Goal: Information Seeking & Learning: Find specific page/section

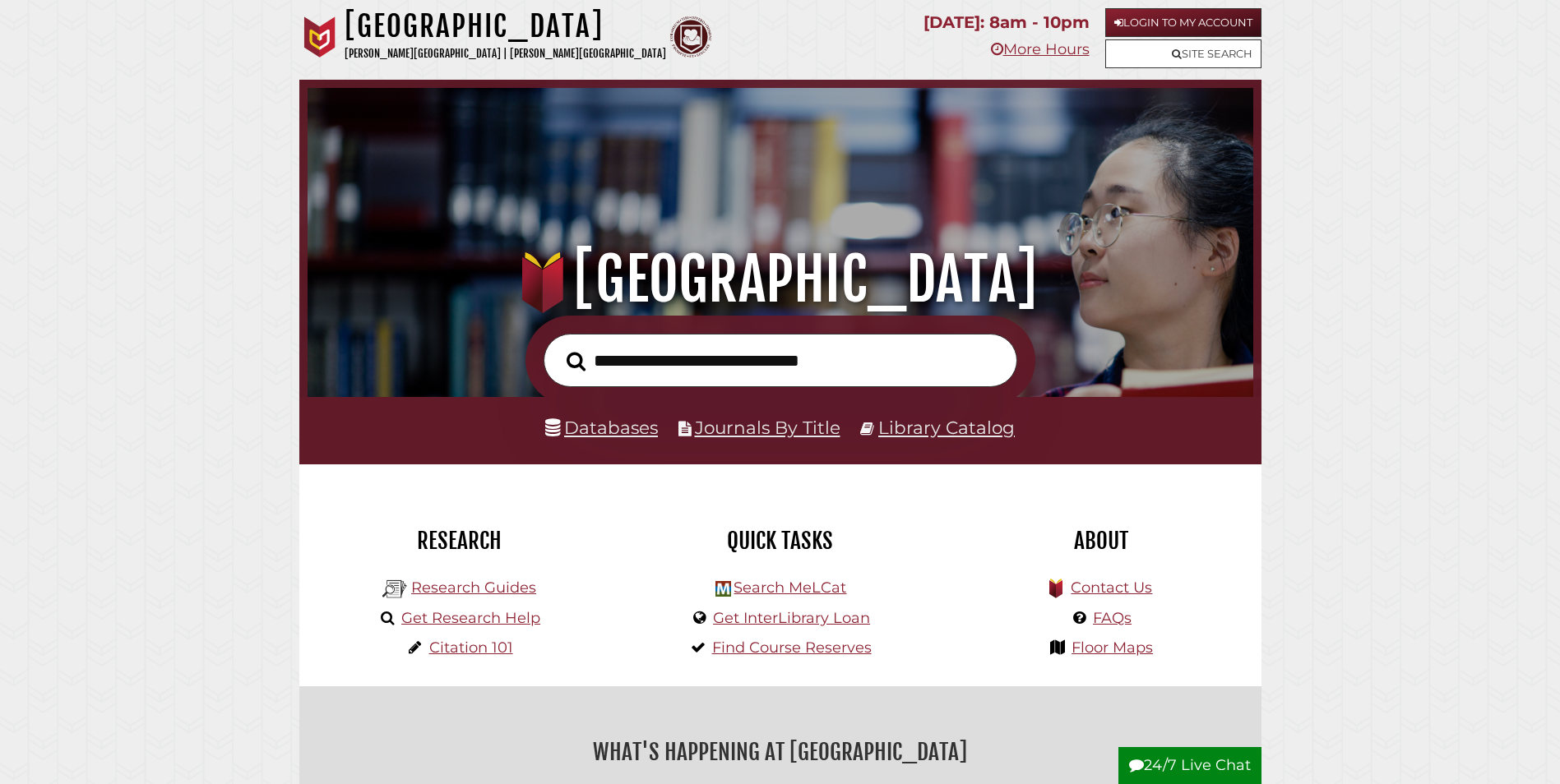
scroll to position [313, 937]
click at [613, 425] on link "Databases" at bounding box center [602, 427] width 113 height 21
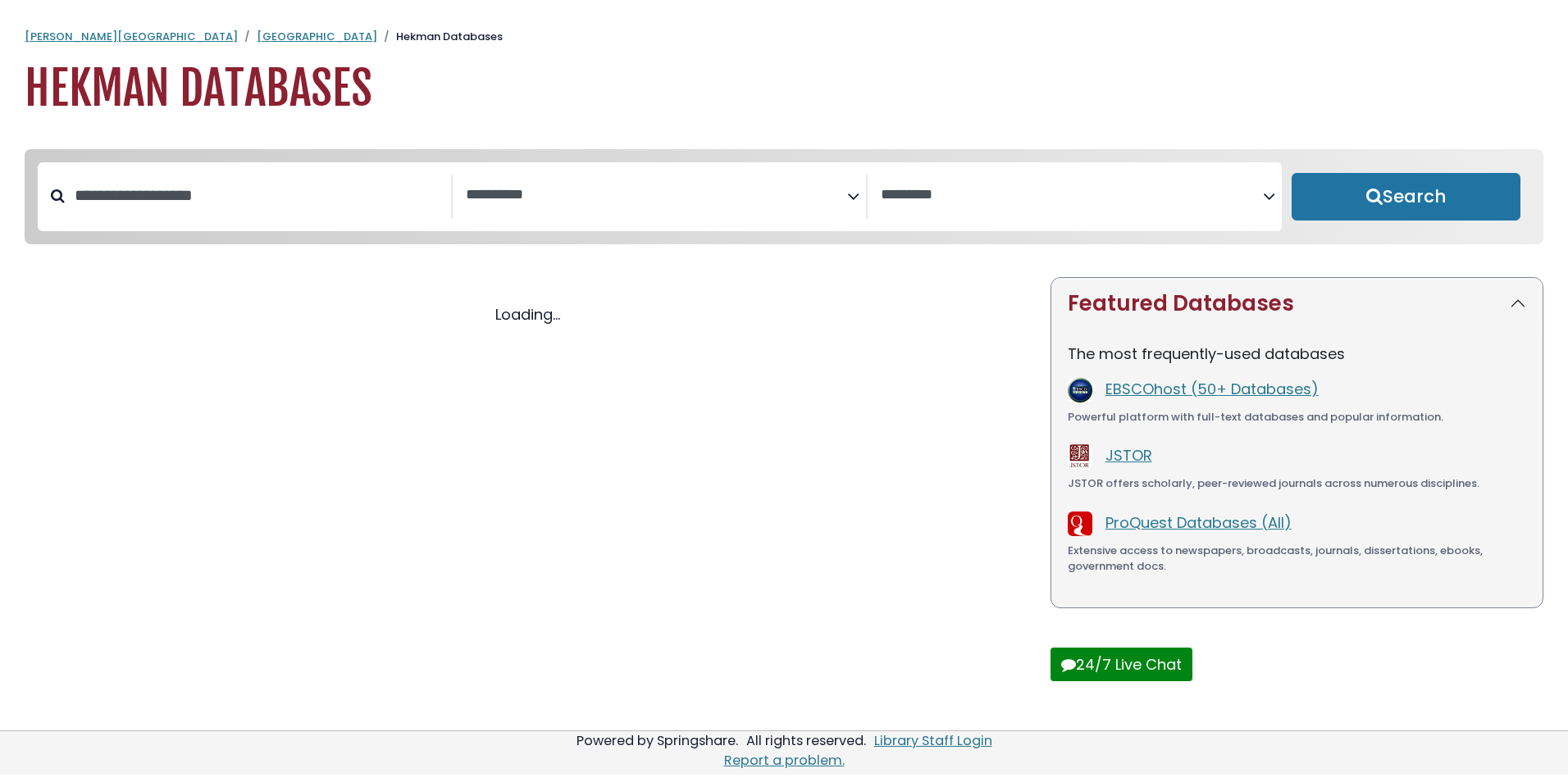
select select "Database Subject Filter"
select select "Database Vendors Filter"
select select "Database Subject Filter"
select select "Database Vendors Filter"
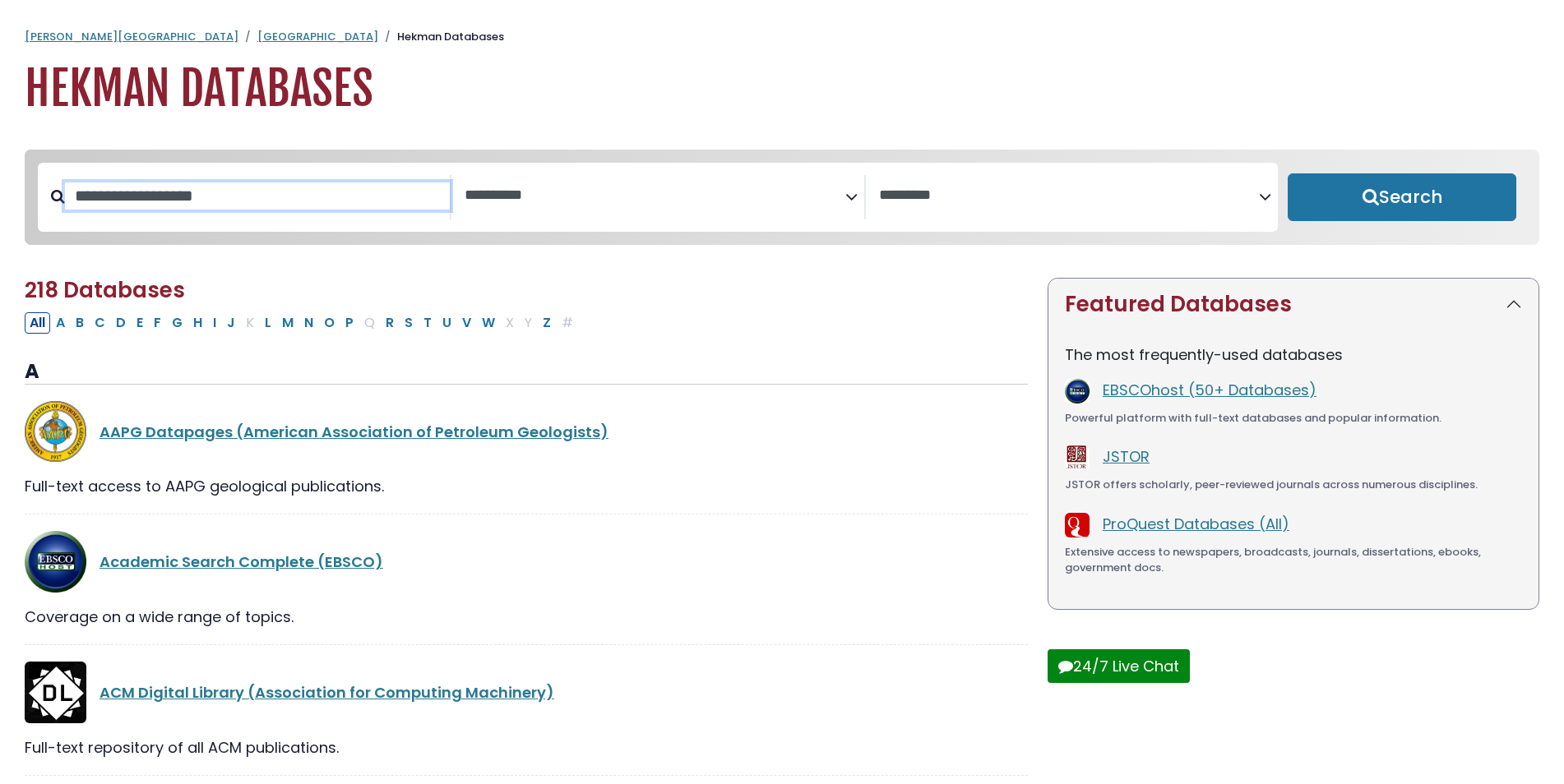
click at [200, 207] on input "Search database by title or keyword" at bounding box center [257, 196] width 385 height 27
type input "****"
click at [1288, 173] on button "Search" at bounding box center [1401, 197] width 229 height 48
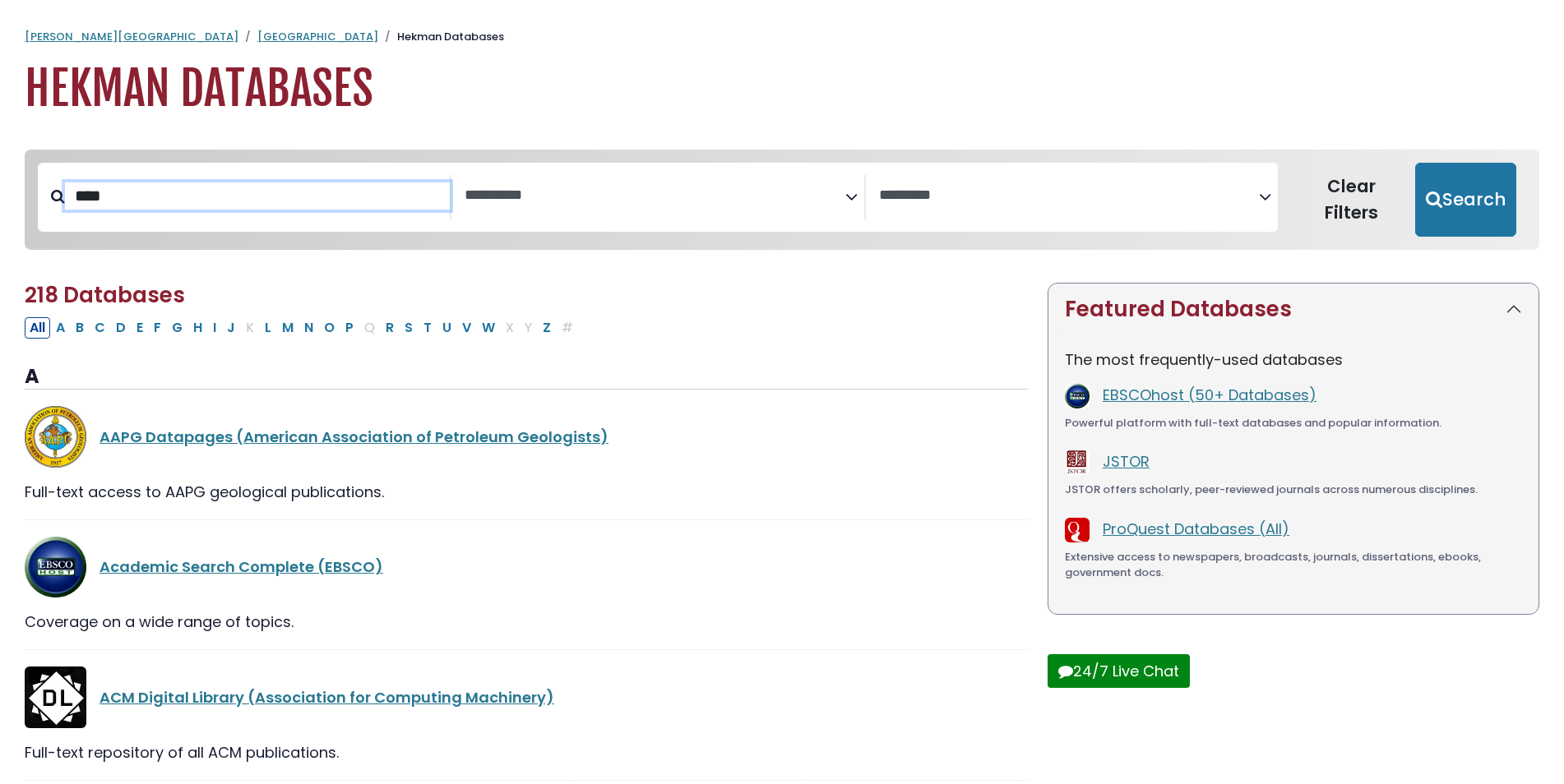
select select "Database Subject Filter"
select select "Database Vendors Filter"
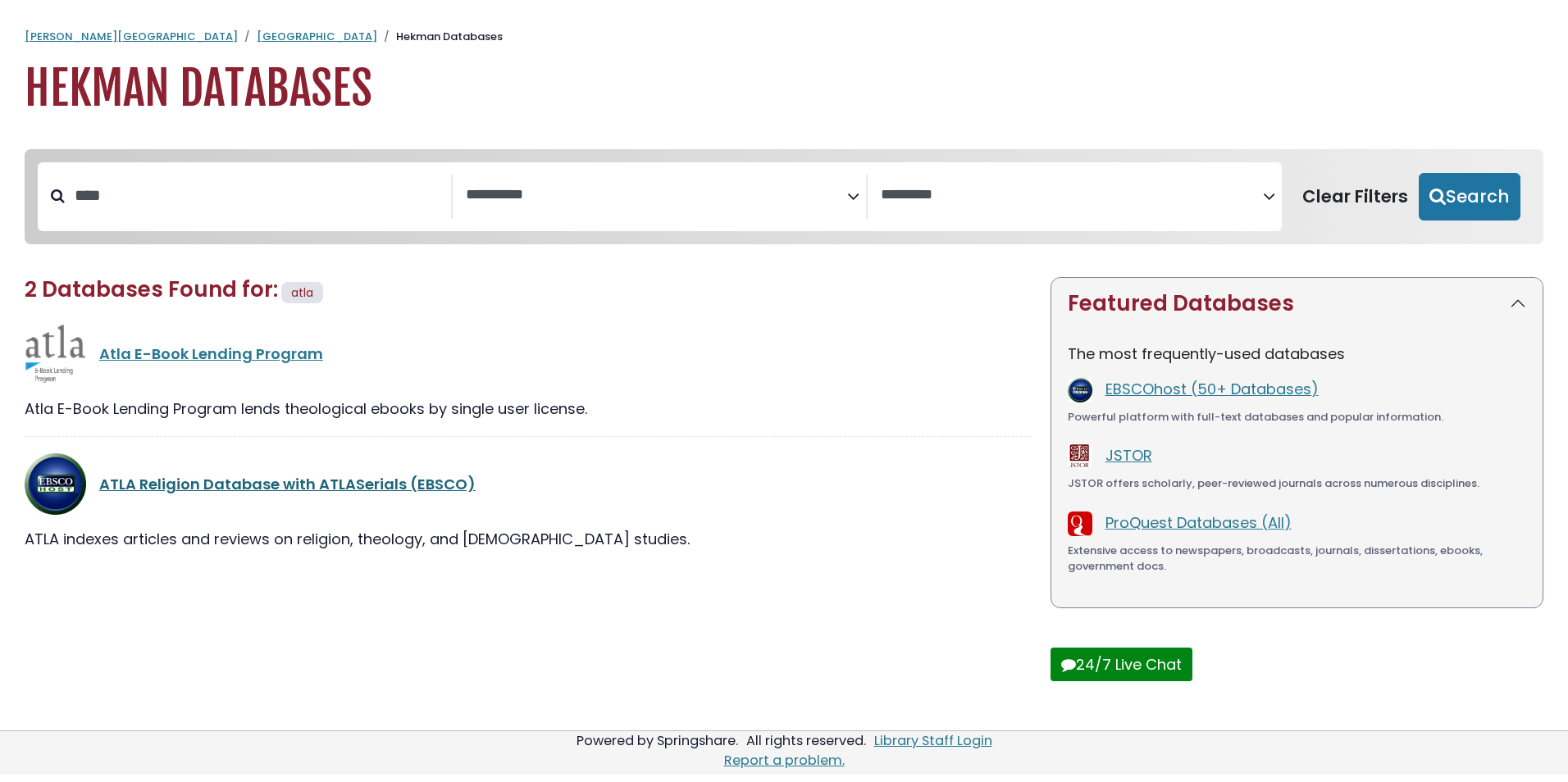
drag, startPoint x: 331, startPoint y: 488, endPoint x: 346, endPoint y: 483, distance: 15.8
click at [333, 486] on link "ATLA Religion Database with ATLASerials (EBSCO)" at bounding box center [287, 484] width 377 height 20
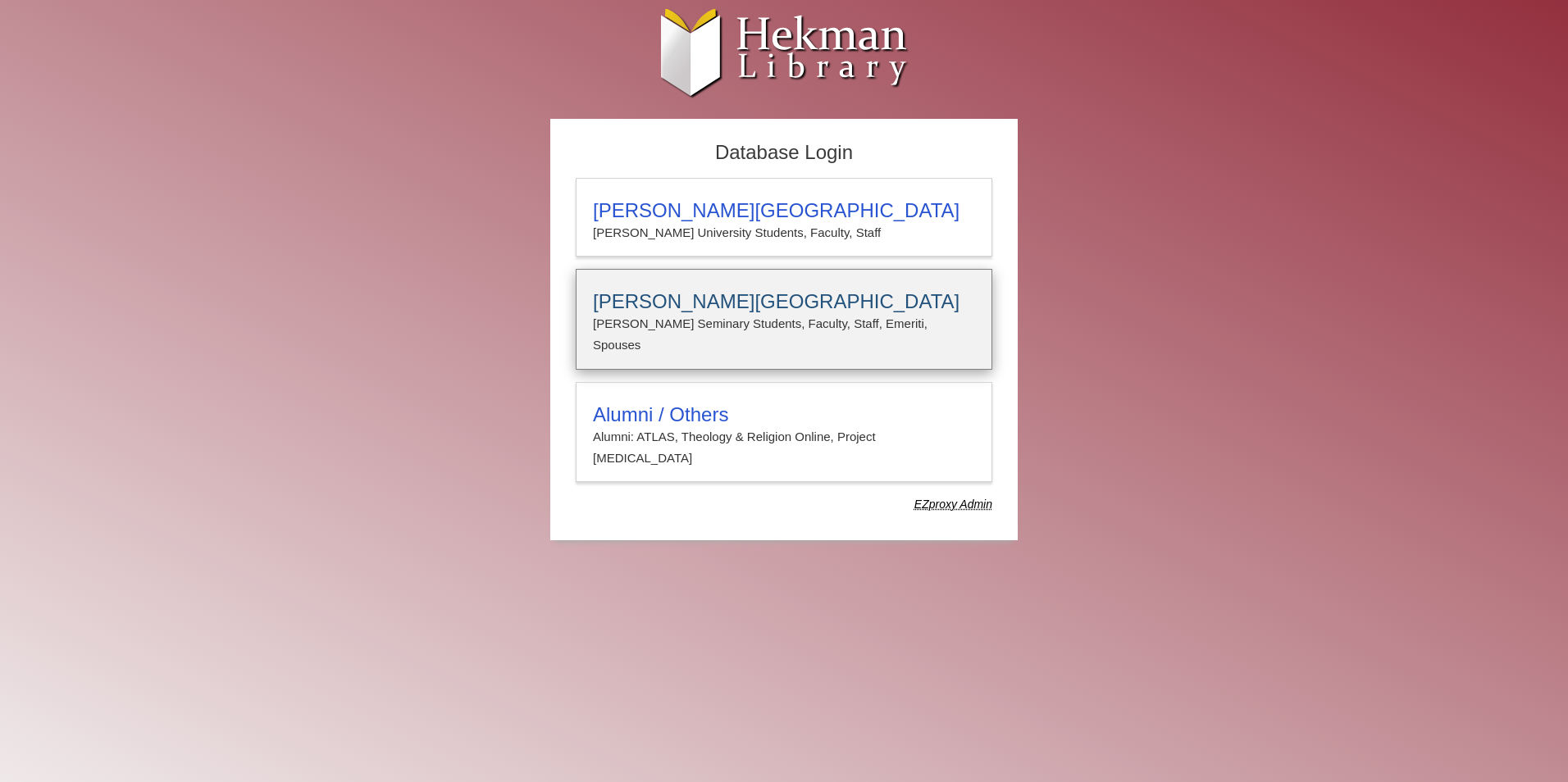
type input "**********"
click at [706, 301] on h3 "[PERSON_NAME][GEOGRAPHIC_DATA]" at bounding box center [784, 301] width 382 height 23
